Goal: Task Accomplishment & Management: Use online tool/utility

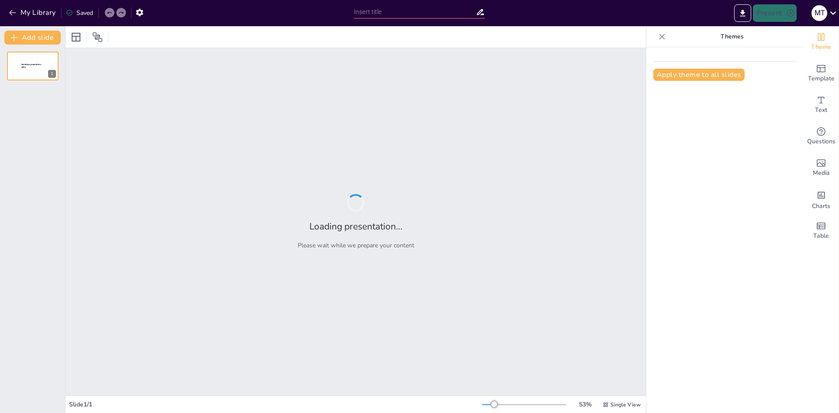
type input "Літній відпочинок сім'ї в [GEOGRAPHIC_DATA]: катання на катері та купання"
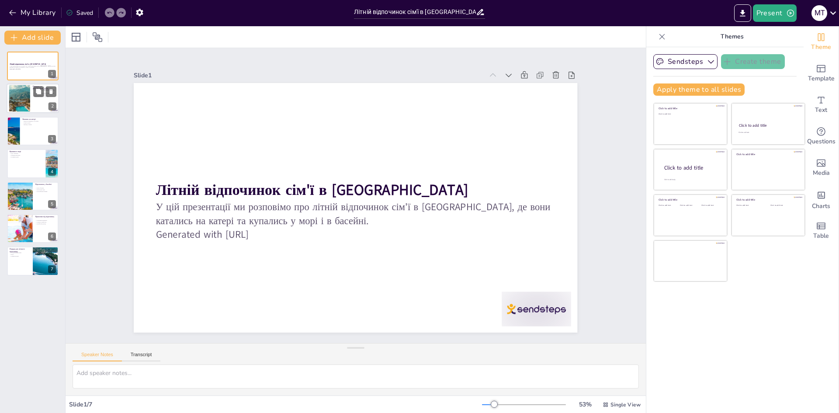
click at [27, 104] on div at bounding box center [19, 98] width 87 height 27
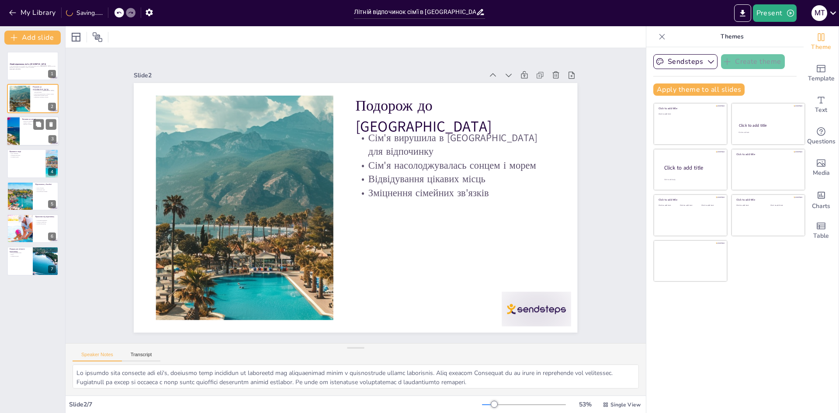
click at [30, 130] on div at bounding box center [33, 131] width 52 height 30
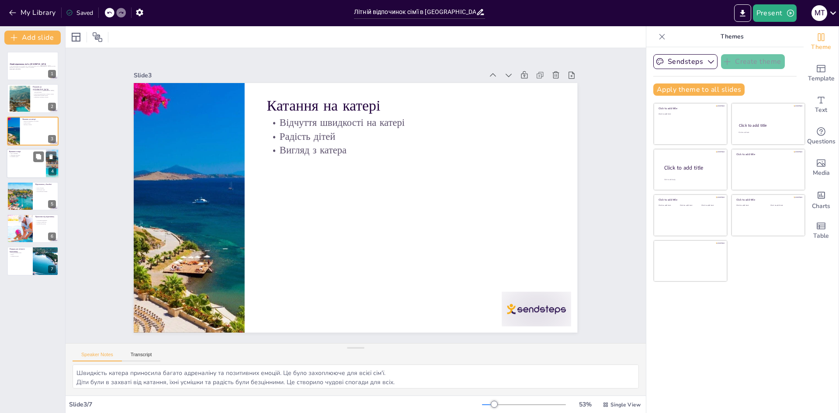
click at [27, 170] on div at bounding box center [33, 164] width 52 height 30
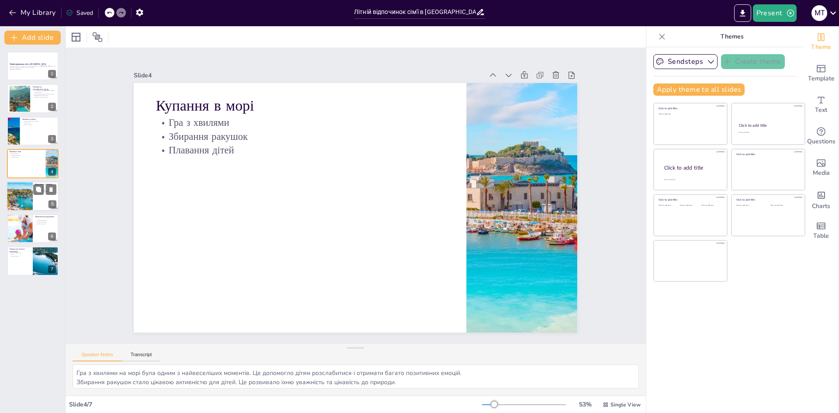
click at [32, 203] on div at bounding box center [19, 196] width 52 height 30
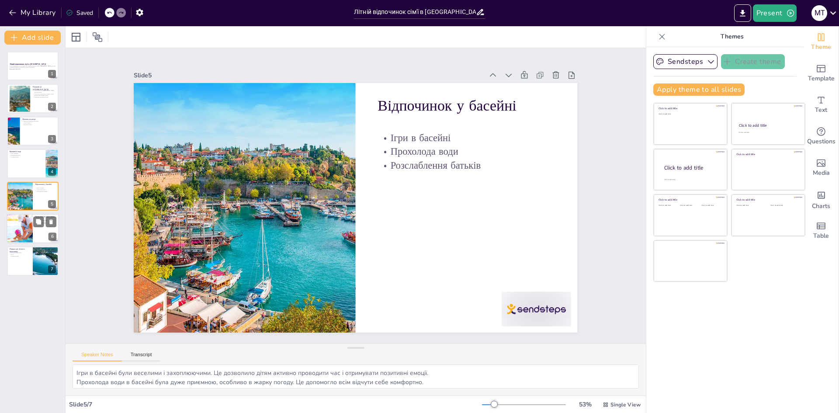
click at [33, 230] on div at bounding box center [33, 229] width 52 height 30
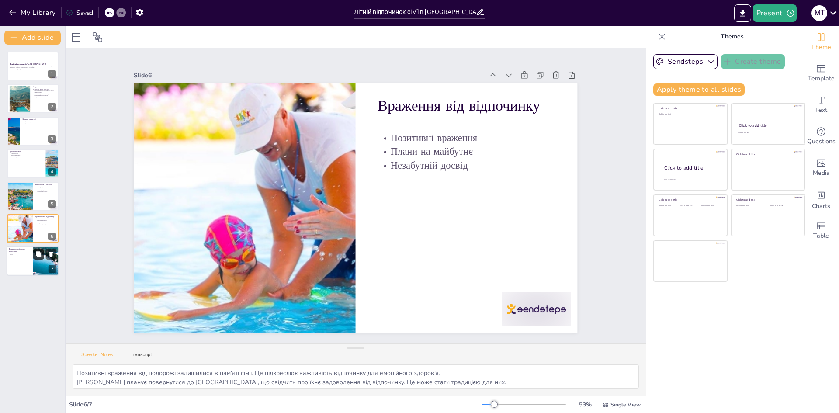
click at [38, 254] on icon at bounding box center [38, 253] width 5 height 5
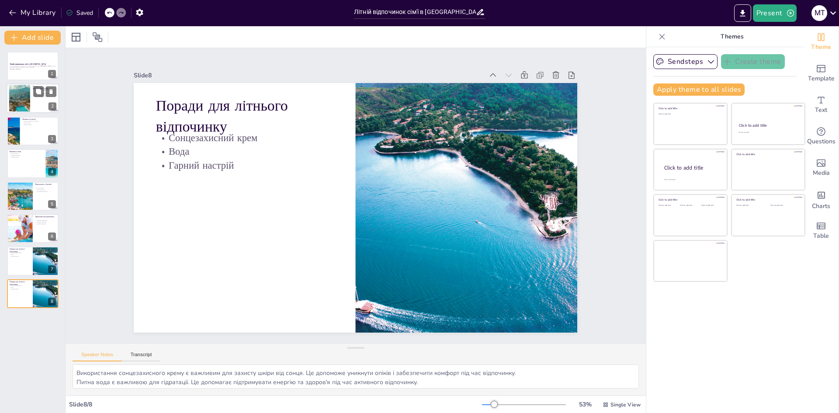
click at [23, 91] on div at bounding box center [19, 98] width 87 height 27
type textarea "Lo ipsumdo sita consecte adi eli's, doeiusmo temp incididun ut laboreetd mag al…"
